Goal: Obtain resource: Download file/media

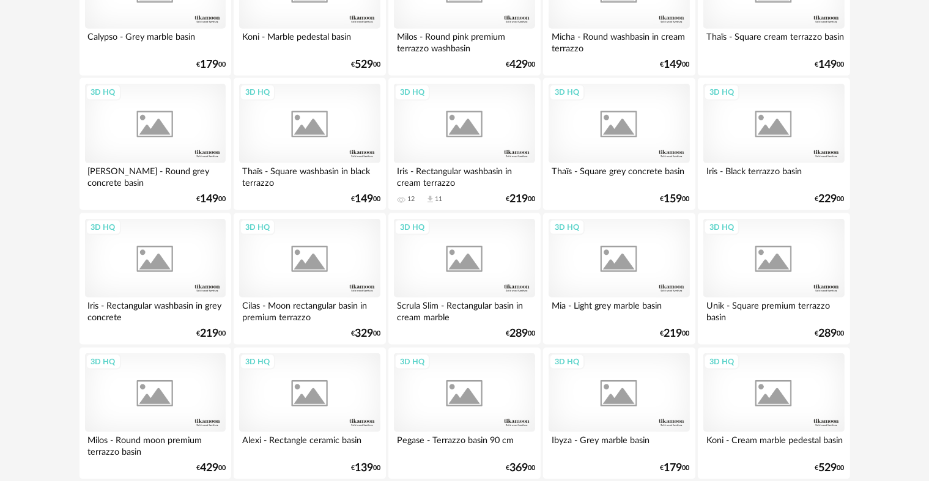
scroll to position [1712, 0]
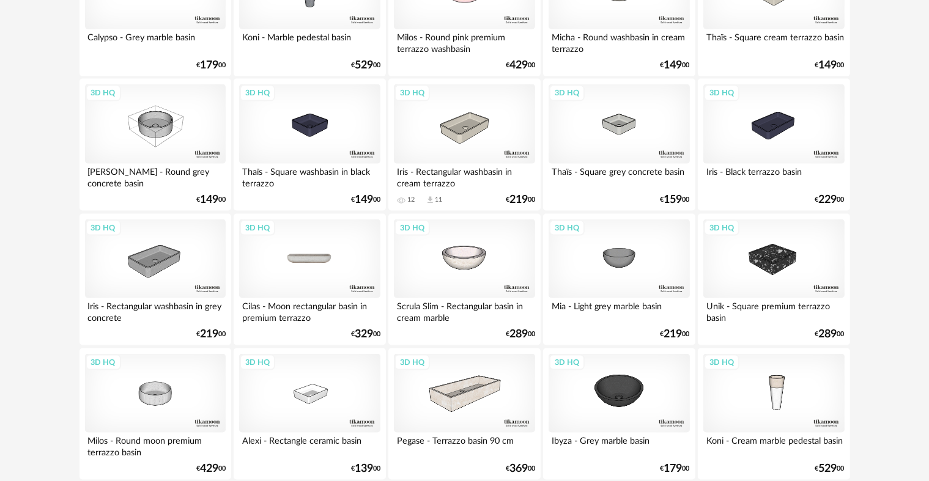
click at [316, 256] on div "3D HQ" at bounding box center [309, 259] width 141 height 79
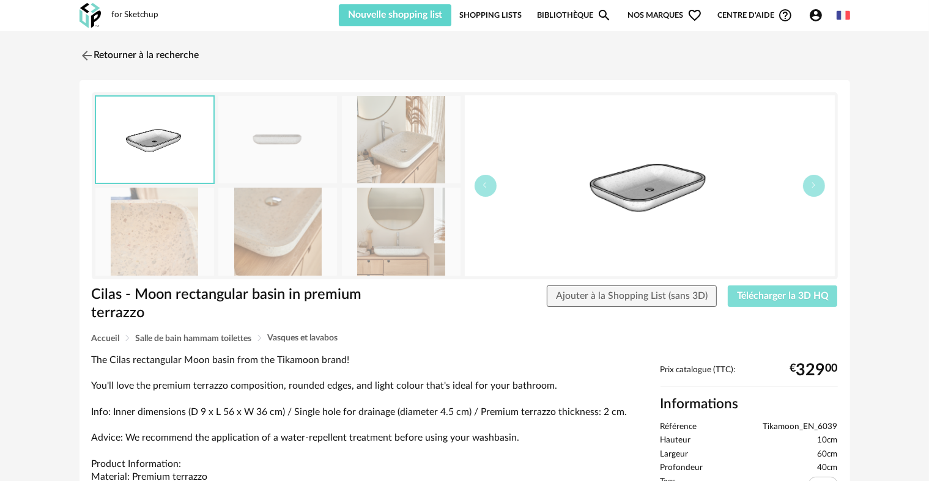
click at [805, 296] on span "Télécharger la 3D HQ" at bounding box center [783, 296] width 92 height 10
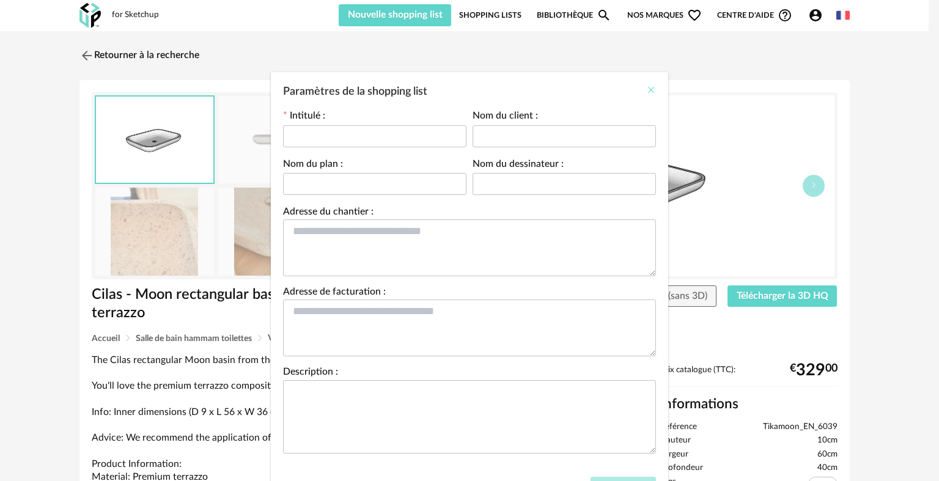
click at [649, 87] on icon "Close" at bounding box center [651, 90] width 10 height 10
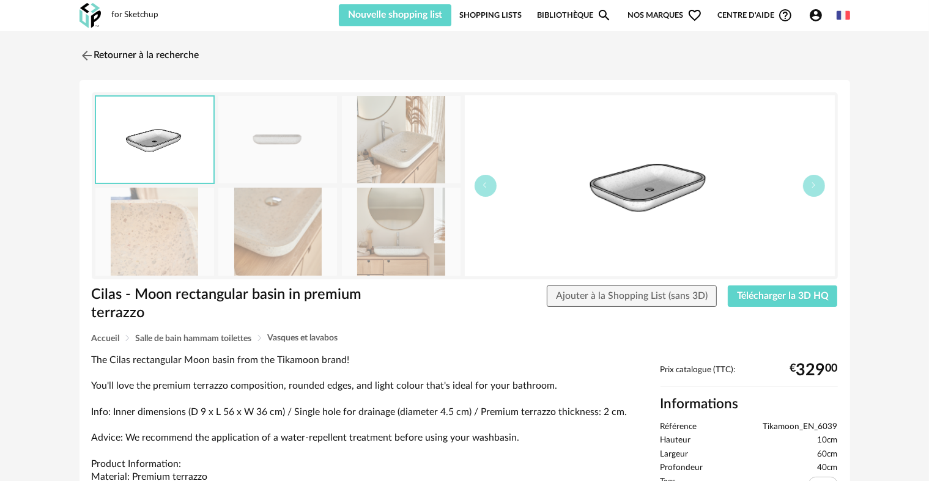
click at [485, 17] on link "Shopping Lists" at bounding box center [490, 15] width 62 height 22
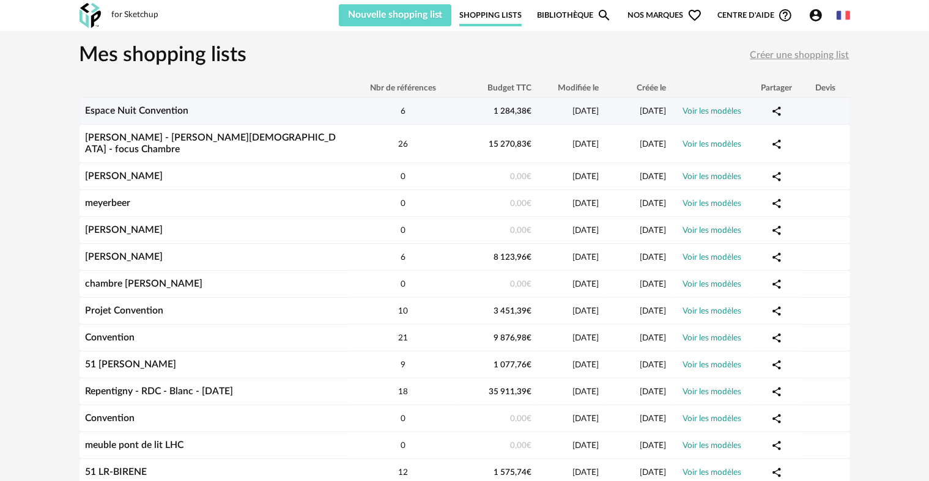
click at [172, 109] on link "Espace Nuit Convention" at bounding box center [137, 111] width 103 height 10
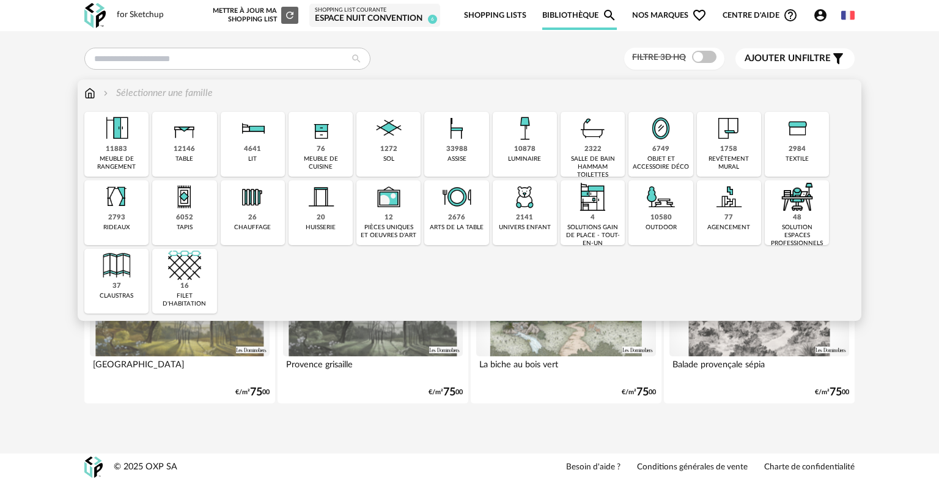
click at [589, 162] on div "salle de bain hammam toilettes" at bounding box center [592, 167] width 57 height 24
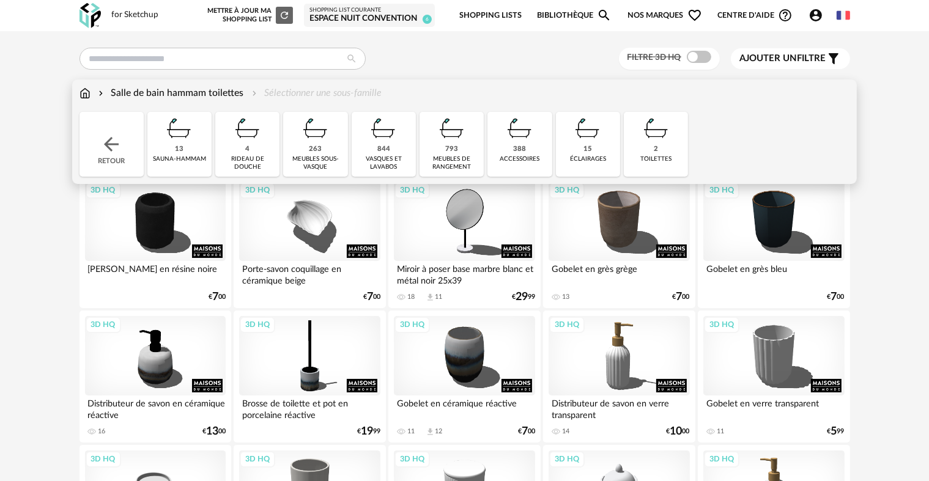
click at [323, 157] on div "meubles sous-vasque" at bounding box center [315, 163] width 57 height 16
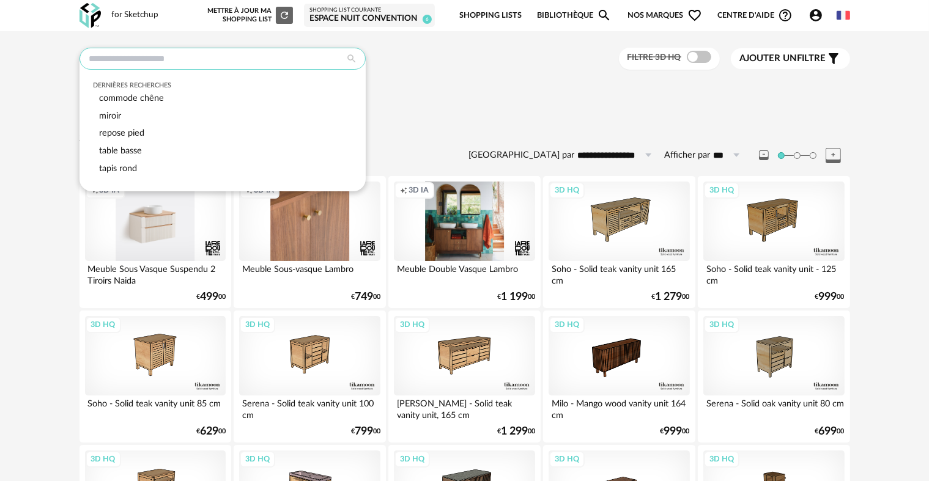
click at [212, 57] on input "text" at bounding box center [222, 59] width 286 height 22
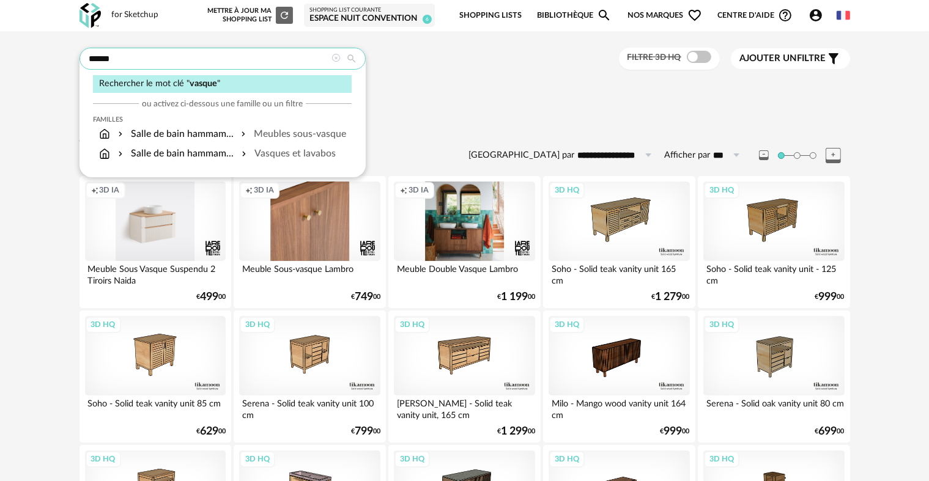
type input "******"
type input "**********"
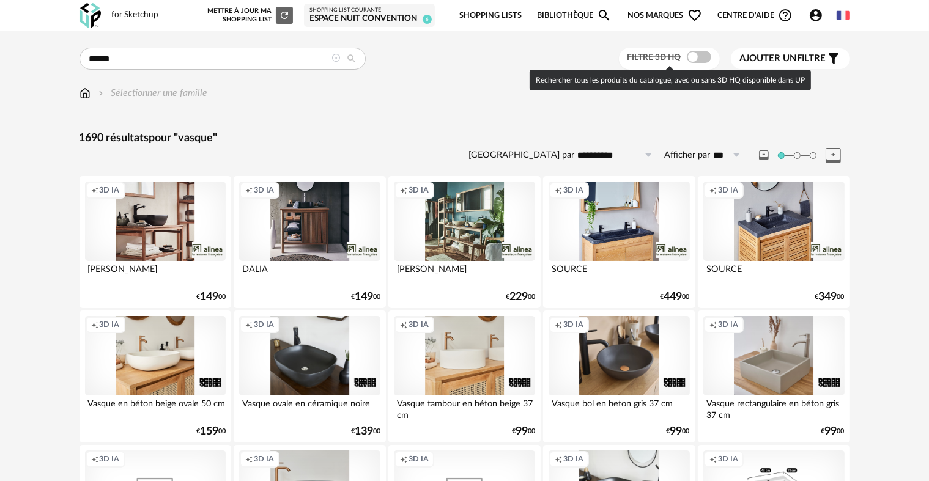
click at [700, 54] on span at bounding box center [699, 57] width 24 height 12
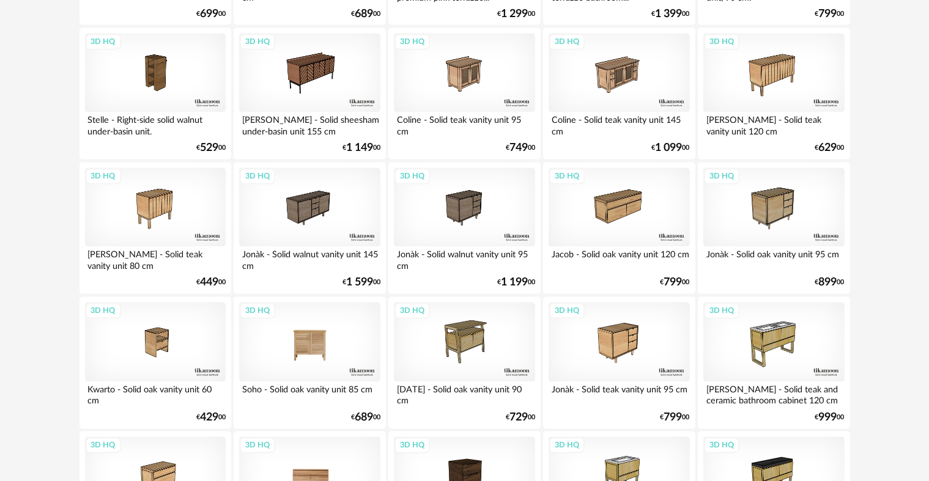
scroll to position [2466, 0]
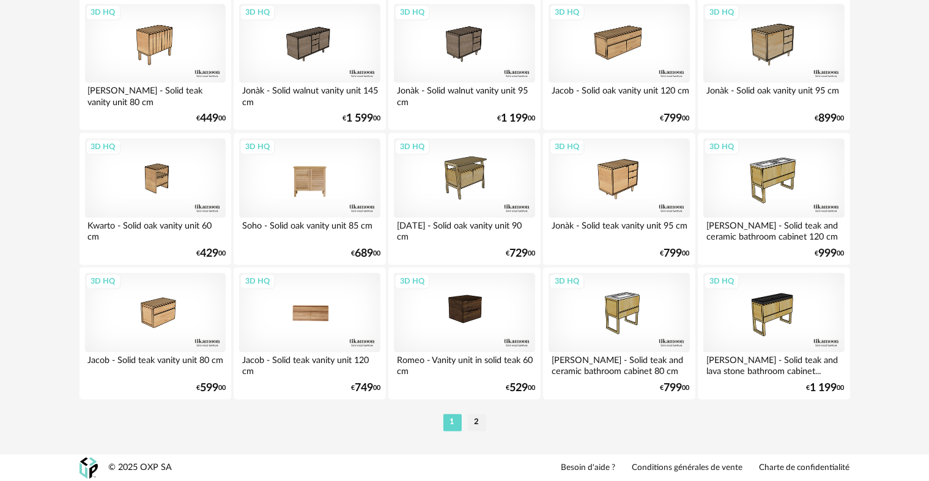
click at [480, 425] on li "2" at bounding box center [477, 422] width 18 height 17
